Goal: Task Accomplishment & Management: Manage account settings

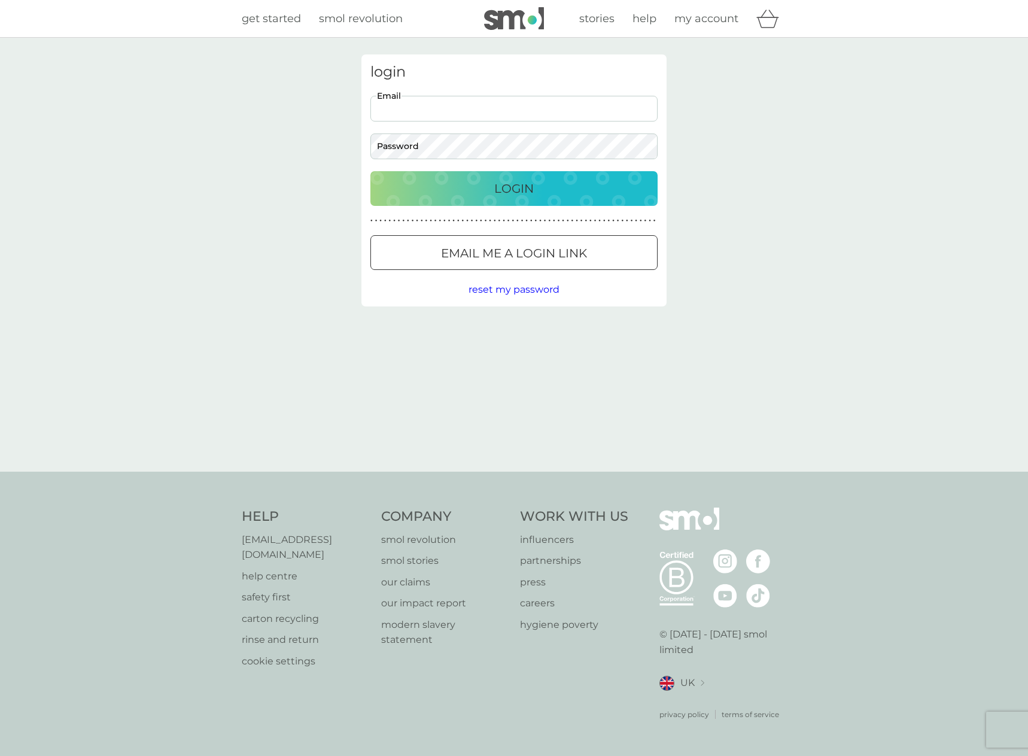
click at [461, 117] on input "Email" at bounding box center [513, 109] width 287 height 26
type input "Jamie@angrylemon.Co.uk"
click at [504, 192] on p "Login" at bounding box center [513, 188] width 39 height 19
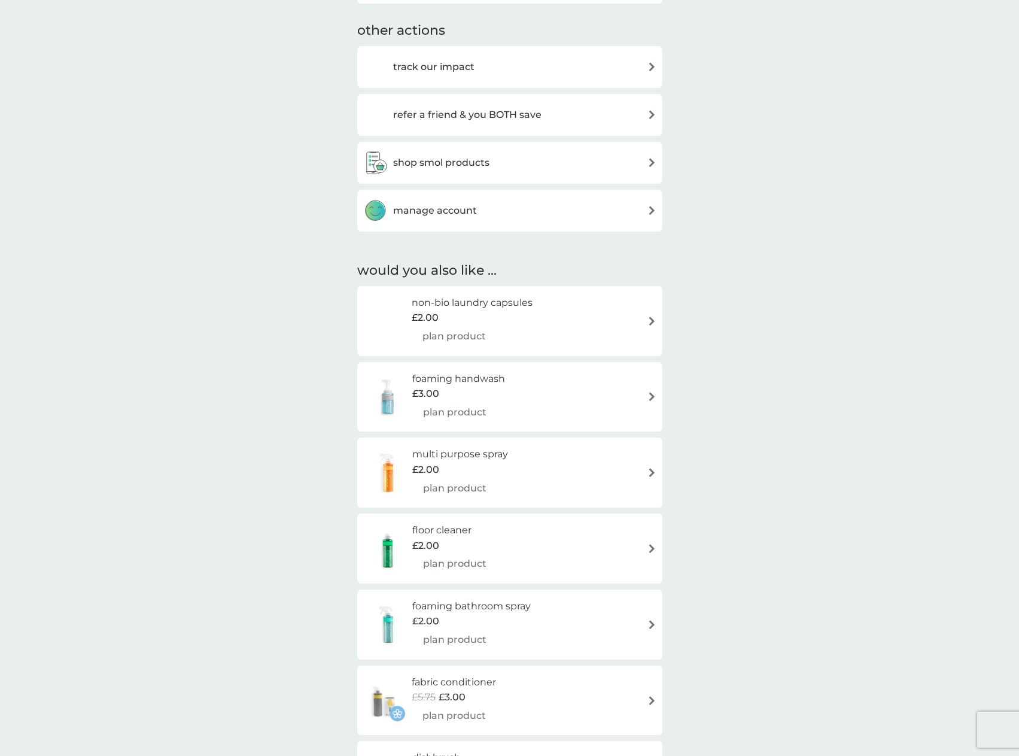
scroll to position [538, 0]
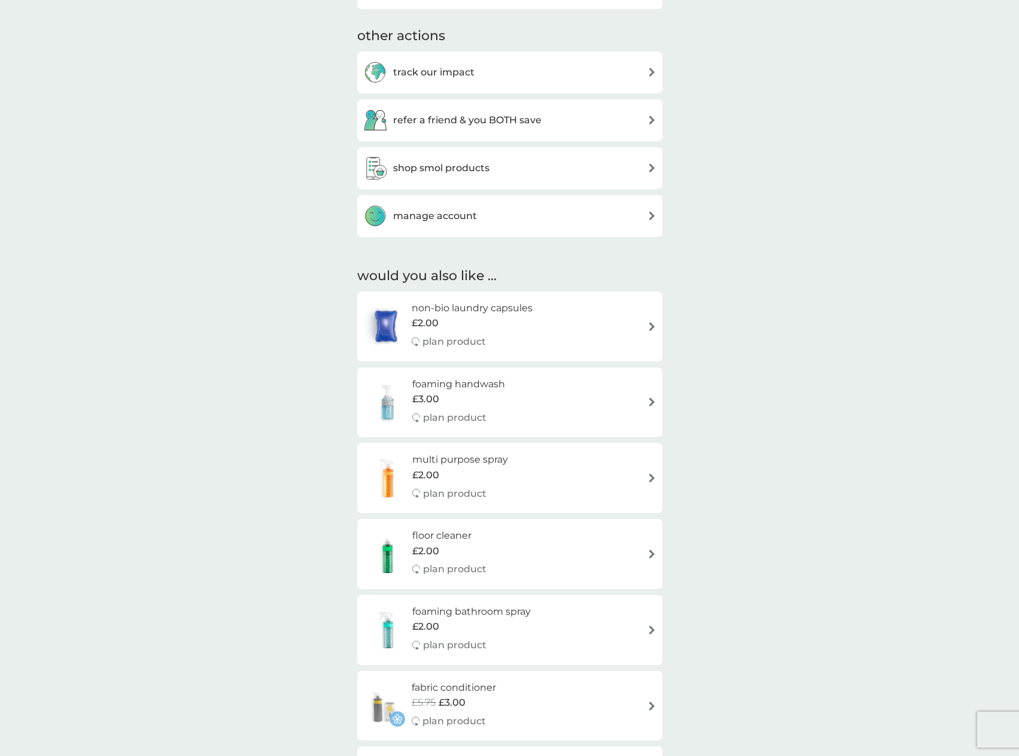
click at [464, 213] on h3 "manage account" at bounding box center [435, 216] width 84 height 16
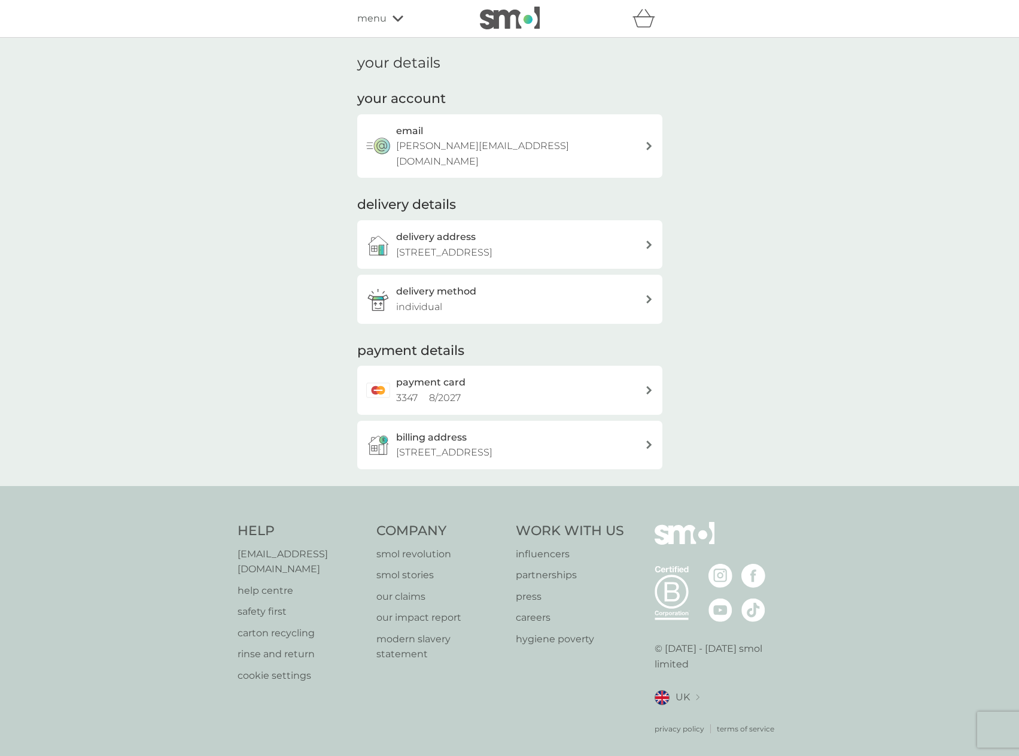
click at [650, 388] on icon at bounding box center [649, 390] width 6 height 8
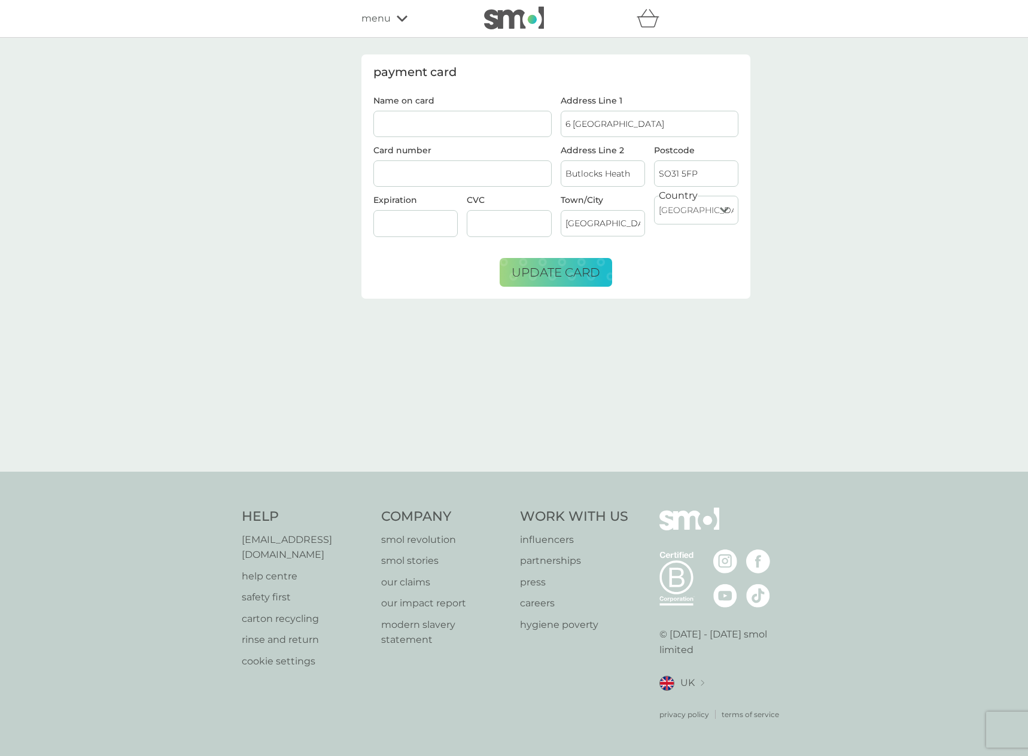
click at [447, 112] on input "Name on card" at bounding box center [462, 124] width 178 height 26
type input "[PERSON_NAME]"
click at [550, 268] on span "update card" at bounding box center [556, 272] width 89 height 14
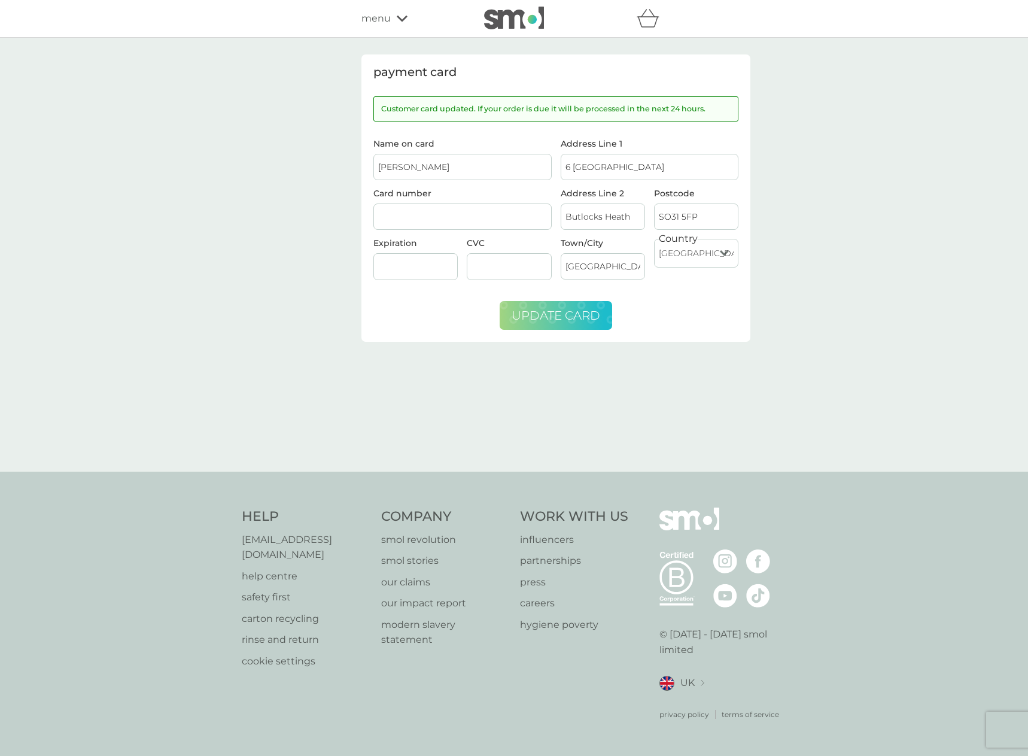
click at [403, 16] on icon at bounding box center [402, 18] width 11 height 7
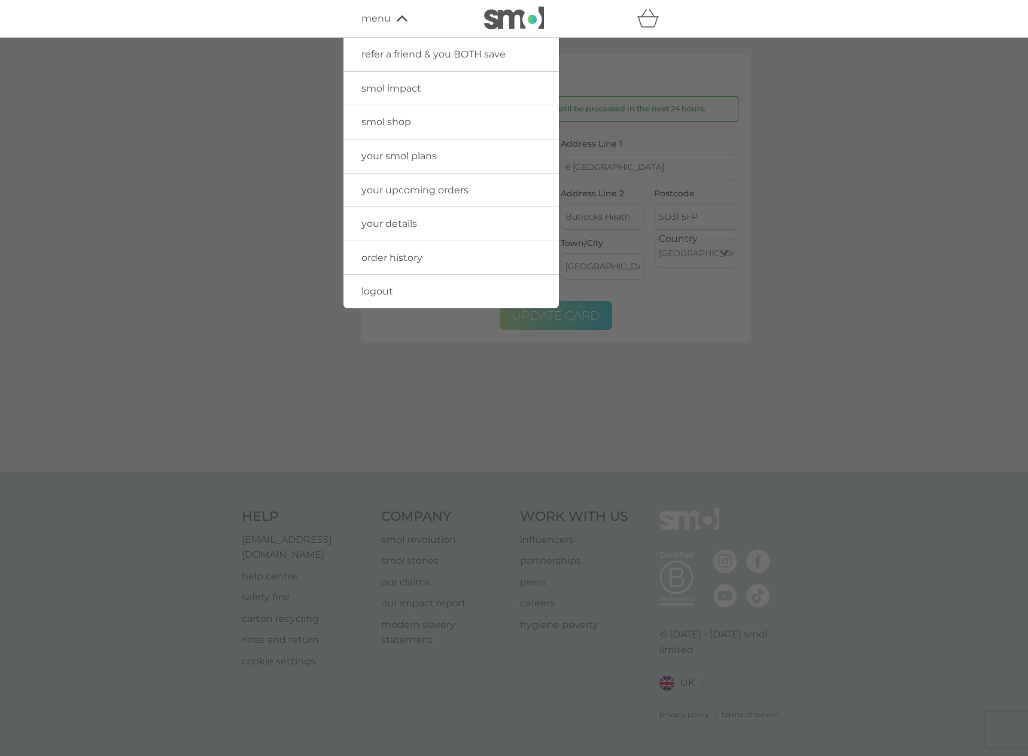
click at [400, 221] on span "your details" at bounding box center [389, 223] width 56 height 11
